Goal: Information Seeking & Learning: Learn about a topic

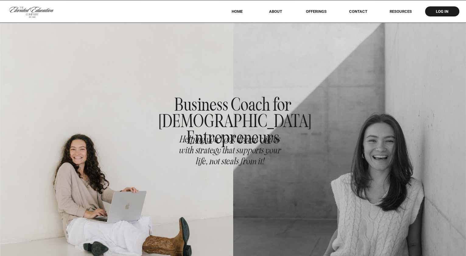
click at [321, 10] on nav "offerings" at bounding box center [317, 11] width 38 height 5
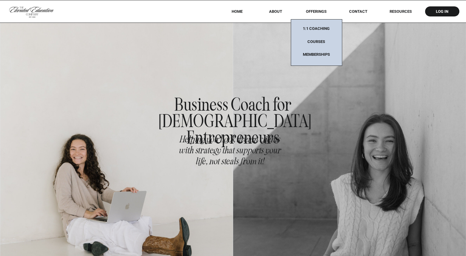
click at [318, 26] on div at bounding box center [316, 42] width 51 height 47
click at [318, 27] on nav "1:1 coaching" at bounding box center [317, 30] width 38 height 8
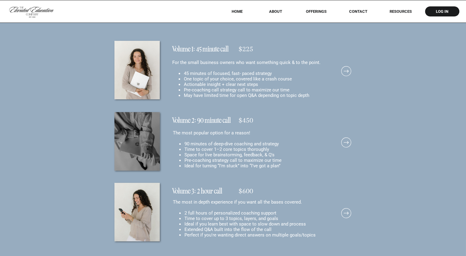
scroll to position [4486, 0]
